Goal: Feedback & Contribution: Contribute content

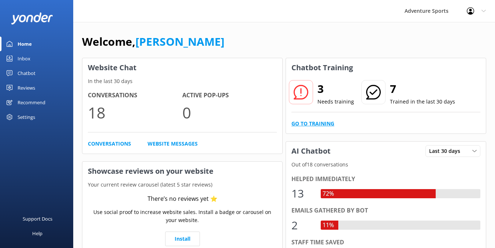
click at [311, 126] on link "Go to Training" at bounding box center [312, 124] width 43 height 8
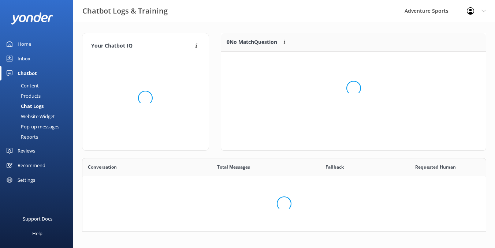
scroll to position [256, 403]
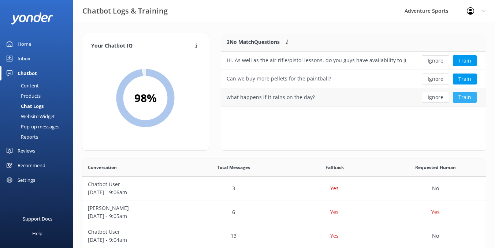
click at [462, 96] on button "Train" at bounding box center [465, 97] width 24 height 11
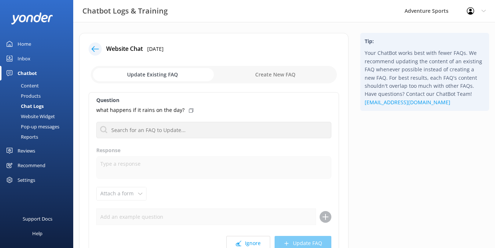
click at [178, 73] on input "checkbox" at bounding box center [214, 75] width 246 height 18
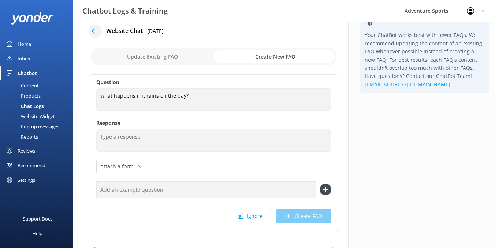
scroll to position [18, 0]
click at [181, 56] on input "checkbox" at bounding box center [214, 57] width 246 height 18
checkbox input "false"
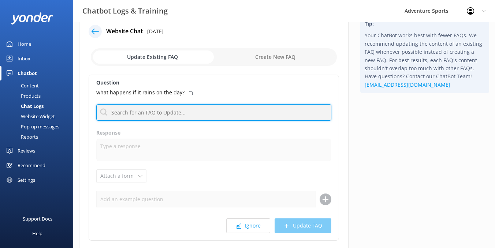
click at [149, 116] on input "text" at bounding box center [213, 112] width 235 height 16
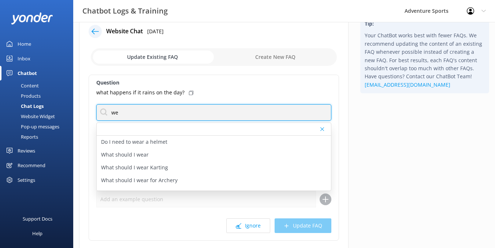
type input "w"
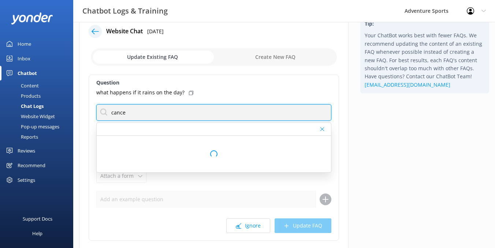
type input "cance"
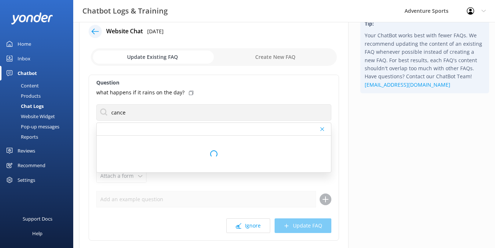
click at [273, 56] on input "checkbox" at bounding box center [214, 57] width 246 height 18
checkbox input "true"
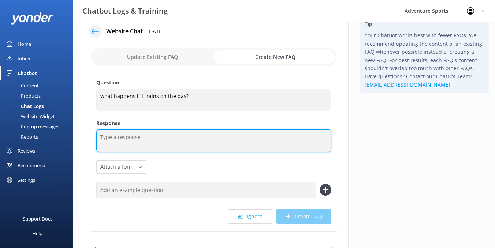
click at [112, 134] on textarea at bounding box center [213, 141] width 235 height 23
type textarea "O"
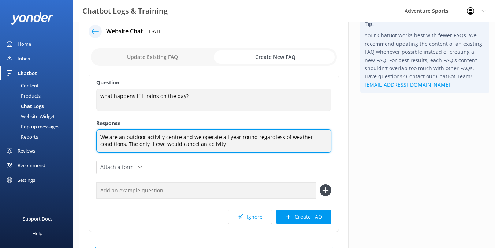
click at [152, 144] on textarea "We are an outdoor activity centre and we operate all year round regardless of w…" at bounding box center [213, 141] width 235 height 23
click at [231, 146] on textarea "We are an outdoor activity centre and we operate all year round regardless of w…" at bounding box center [213, 141] width 235 height 23
paste textarea "cancelled due to extreme weather conditions. This applies when the Met Office (…"
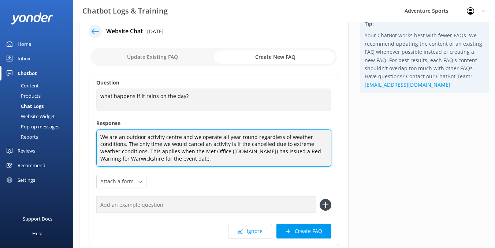
drag, startPoint x: 201, startPoint y: 153, endPoint x: 245, endPoint y: 145, distance: 44.6
click at [245, 145] on textarea "We are an outdoor activity centre and we operate all year round regardless of w…" at bounding box center [213, 148] width 235 height 37
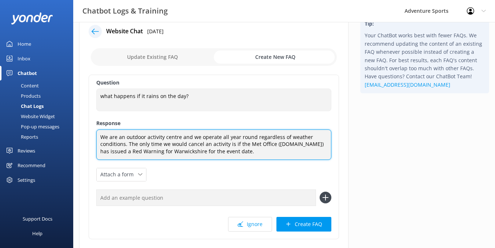
click at [311, 154] on textarea "We are an outdoor activity centre and we operate all year round regardless of w…" at bounding box center [213, 145] width 235 height 30
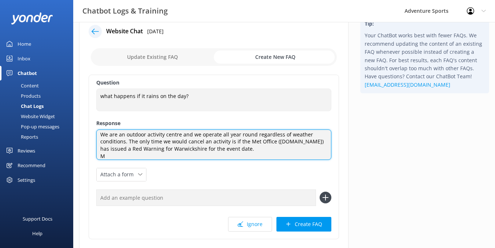
scroll to position [0, 0]
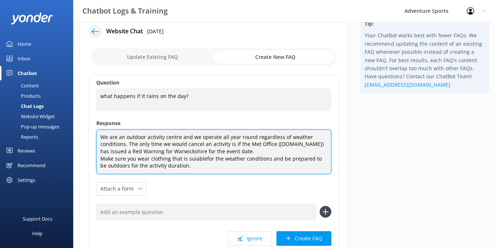
click at [203, 157] on textarea "We are an outdoor activity centre and we operate all year round regardless of w…" at bounding box center [213, 152] width 235 height 45
click at [187, 162] on textarea "We are an outdoor activity centre and we operate all year round regardless of w…" at bounding box center [213, 152] width 235 height 45
click at [193, 158] on textarea "We are an outdoor activity centre and we operate all year round regardless of w…" at bounding box center [213, 152] width 235 height 45
drag, startPoint x: 183, startPoint y: 169, endPoint x: 80, endPoint y: 133, distance: 109.4
click at [80, 133] on div "Website Chat [DATE] Update Existing FAQ Create New FAQ Question what happens if…" at bounding box center [213, 152] width 269 height 275
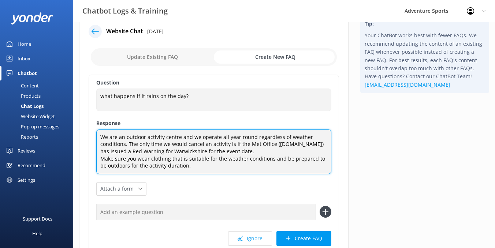
click at [195, 165] on textarea "We are an outdoor activity centre and we operate all year round regardless of w…" at bounding box center [213, 152] width 235 height 45
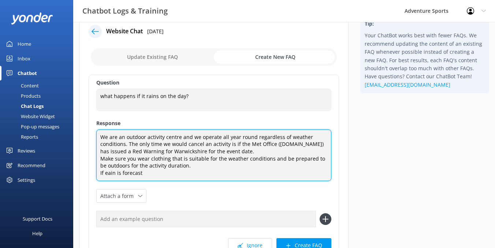
click at [105, 173] on textarea "We are an outdoor activity centre and we operate all year round regardless of w…" at bounding box center [213, 156] width 235 height 52
click at [148, 172] on textarea "We are an outdoor activity centre and we operate all year round regardless of w…" at bounding box center [213, 156] width 235 height 52
click at [131, 157] on textarea "We are an outdoor activity centre and we operate all year round regardless of w…" at bounding box center [213, 156] width 235 height 52
drag, startPoint x: 187, startPoint y: 166, endPoint x: 94, endPoint y: 135, distance: 97.9
click at [94, 135] on div "Question what happens if it rains on the day? what happens if it rains on the d…" at bounding box center [214, 168] width 250 height 186
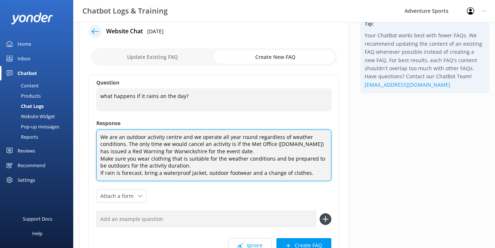
paste textarea "’re an outdoor activity centre operating all year round, whatever the weather. …"
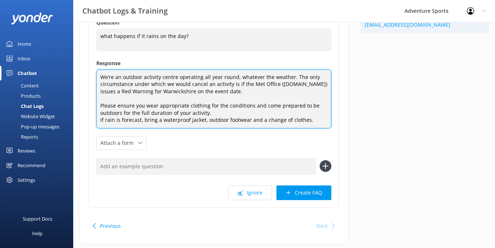
scroll to position [96, 0]
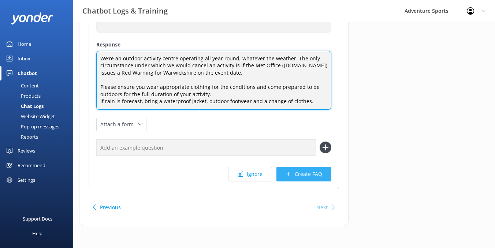
type textarea "We’re an outdoor activity centre operating all year round, whatever the weather…"
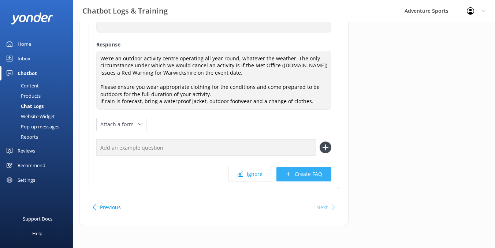
click at [296, 175] on button "Create FAQ" at bounding box center [303, 174] width 55 height 15
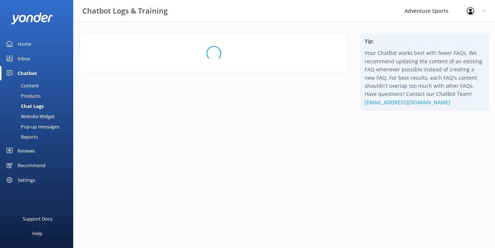
scroll to position [0, 0]
